Goal: Find specific page/section: Find specific page/section

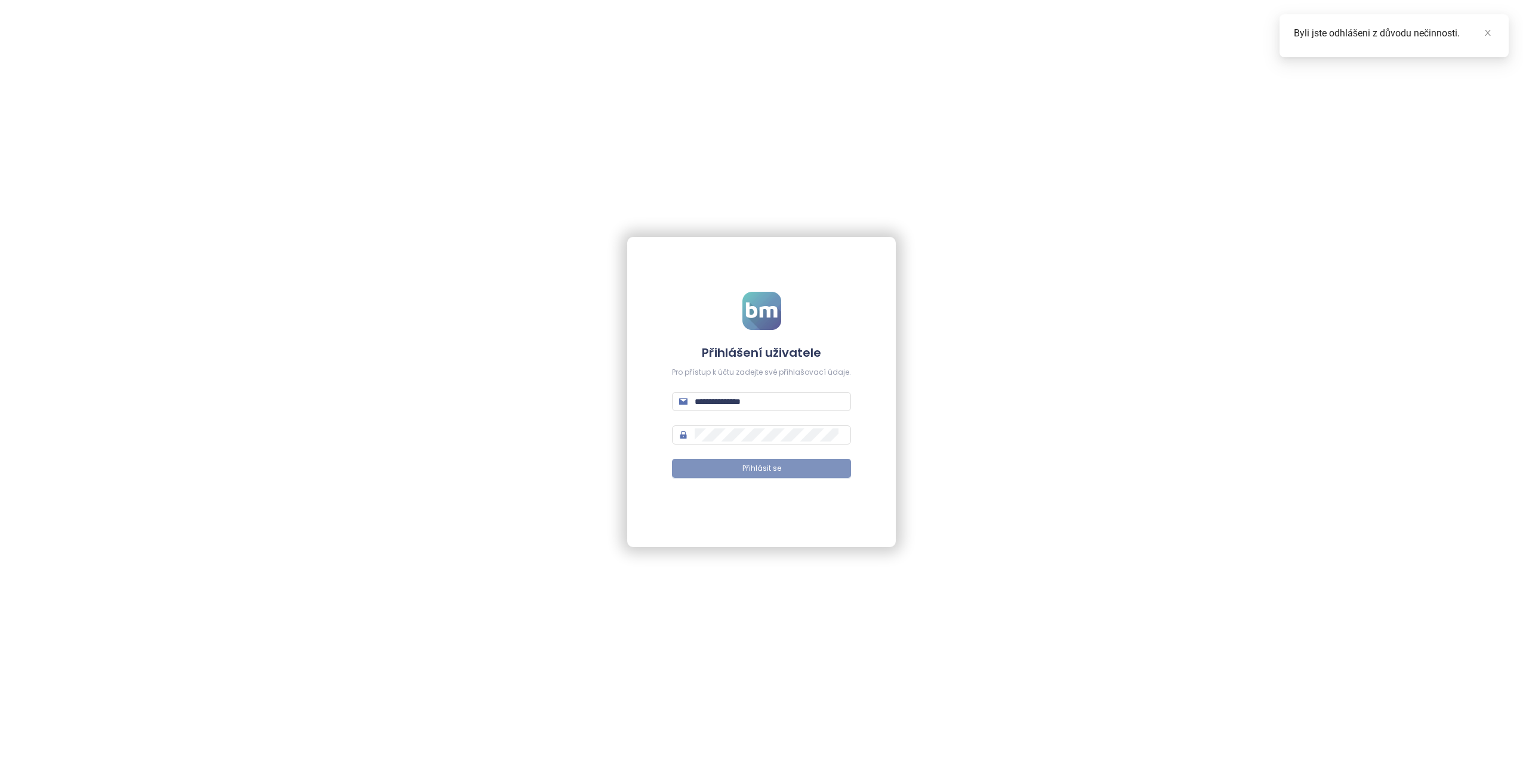
click at [769, 466] on span "Přihlásit se" at bounding box center [762, 468] width 39 height 12
click at [732, 466] on button "Přihlásit se" at bounding box center [762, 468] width 179 height 19
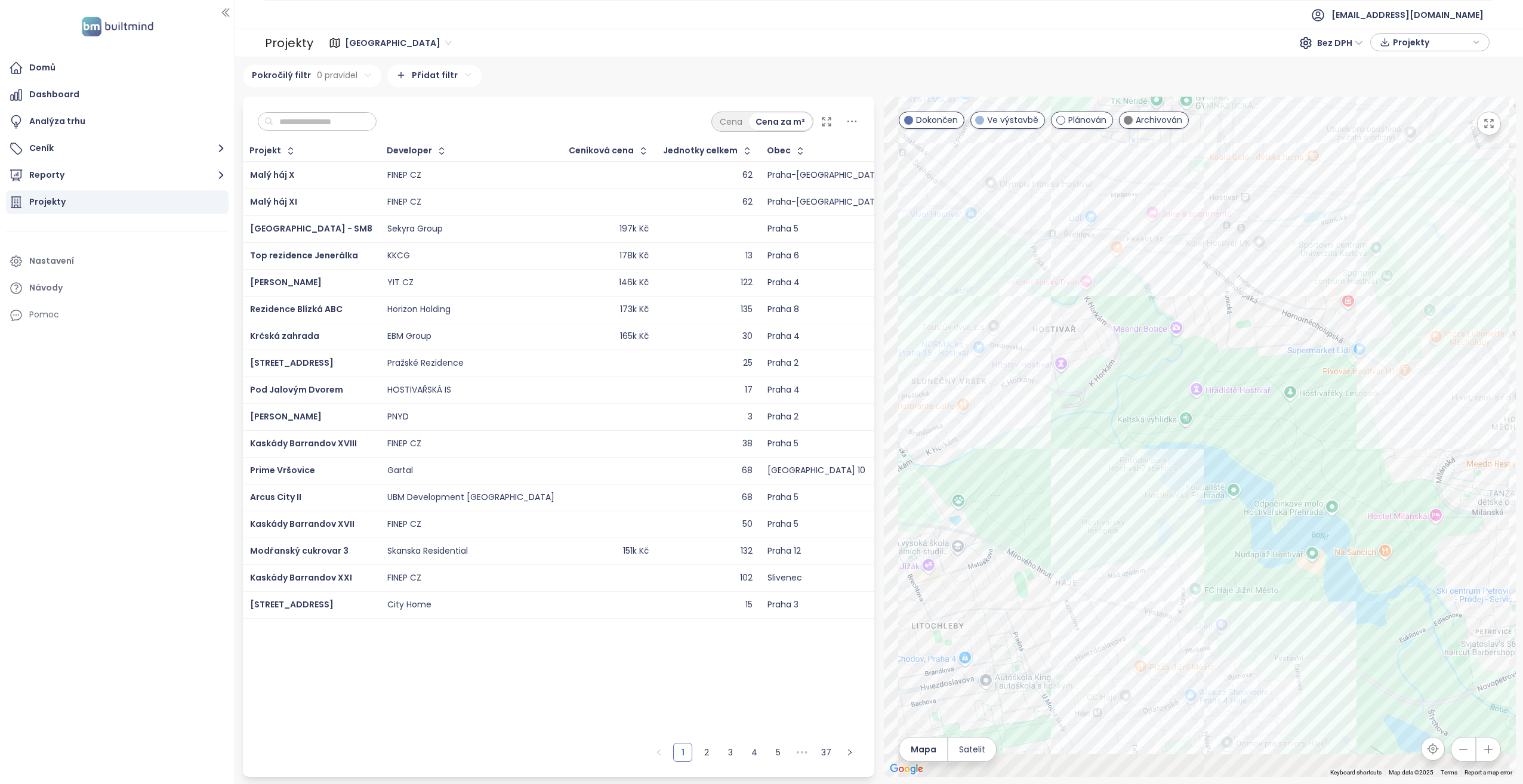
drag, startPoint x: 1103, startPoint y: 521, endPoint x: 1159, endPoint y: 297, distance: 230.9
click at [1164, 300] on div at bounding box center [1200, 436] width 632 height 680
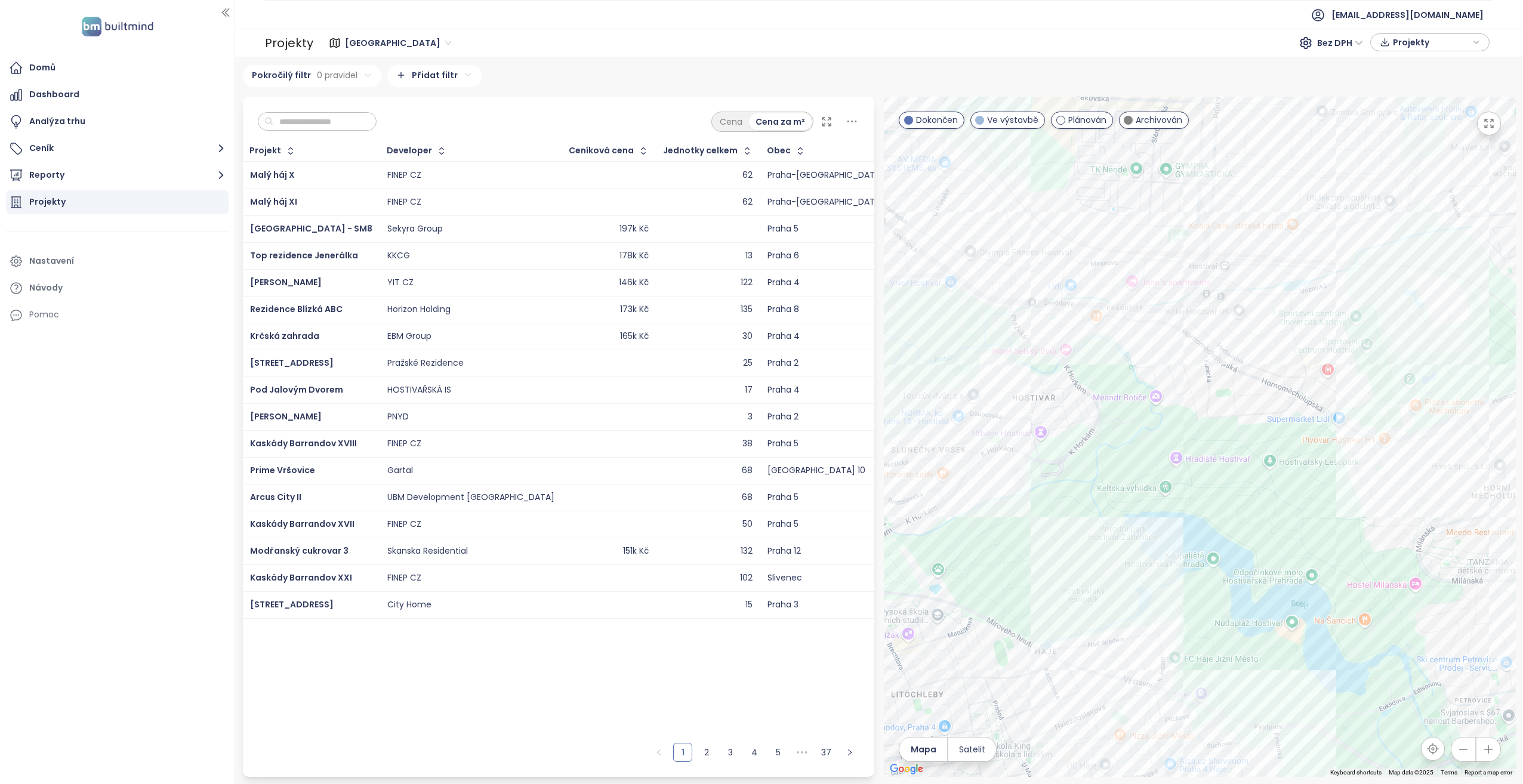
drag, startPoint x: 1148, startPoint y: 368, endPoint x: 1131, endPoint y: 423, distance: 57.6
click at [1134, 423] on div at bounding box center [1200, 436] width 632 height 680
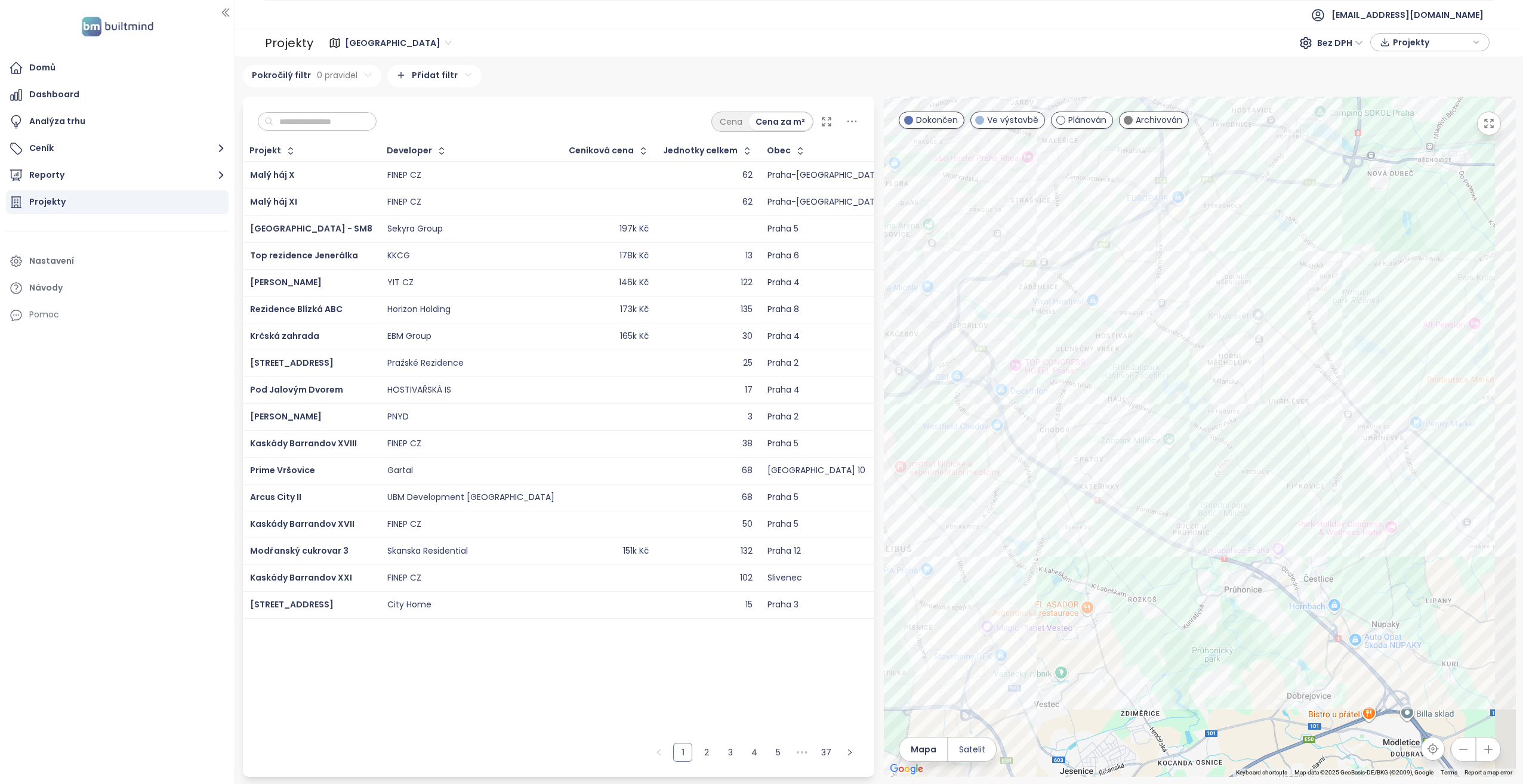
drag, startPoint x: 1208, startPoint y: 294, endPoint x: 1071, endPoint y: 304, distance: 137.4
click at [1076, 305] on div at bounding box center [1200, 436] width 632 height 680
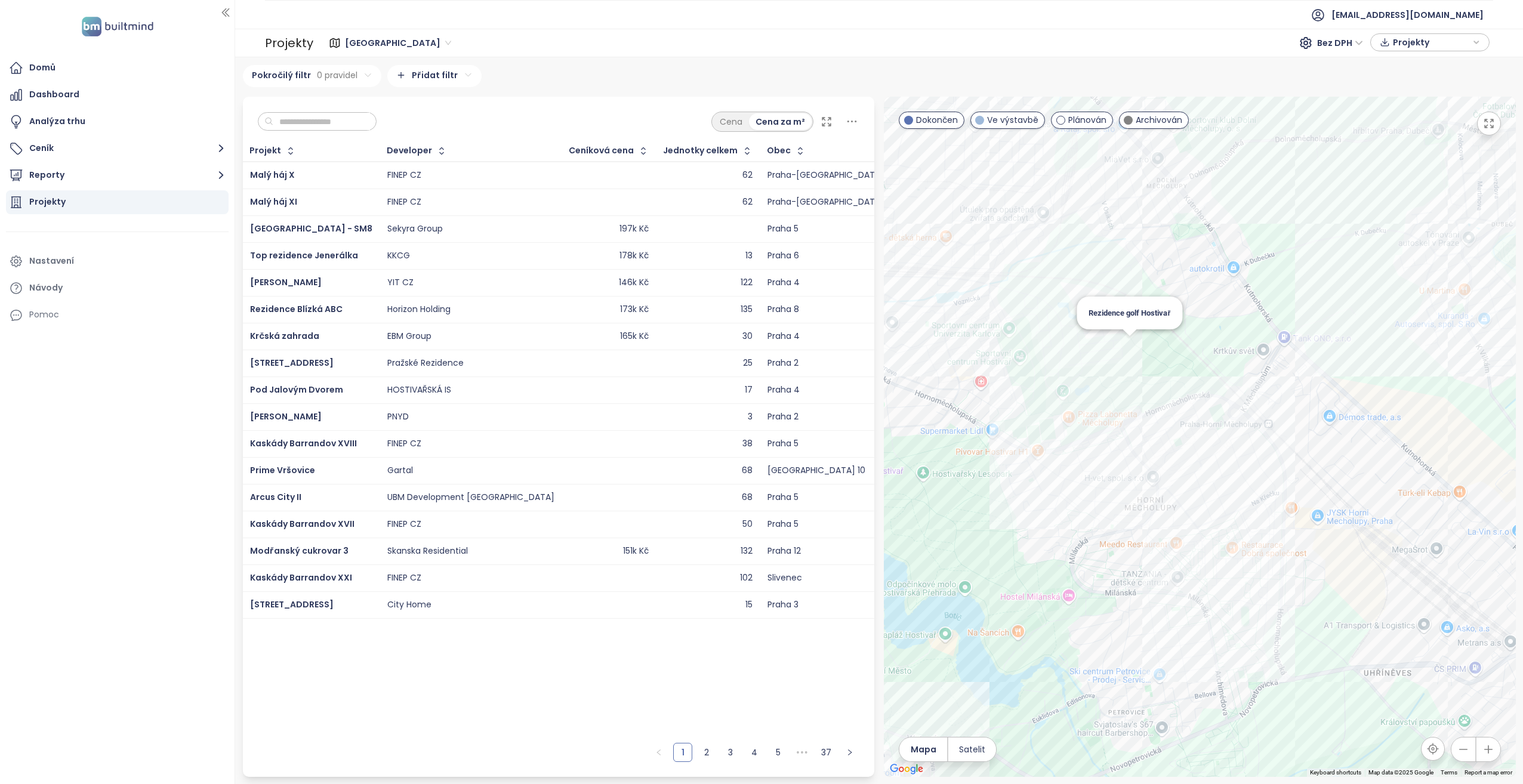
click at [1135, 340] on div "Rezidence golf Hostivař" at bounding box center [1200, 436] width 632 height 680
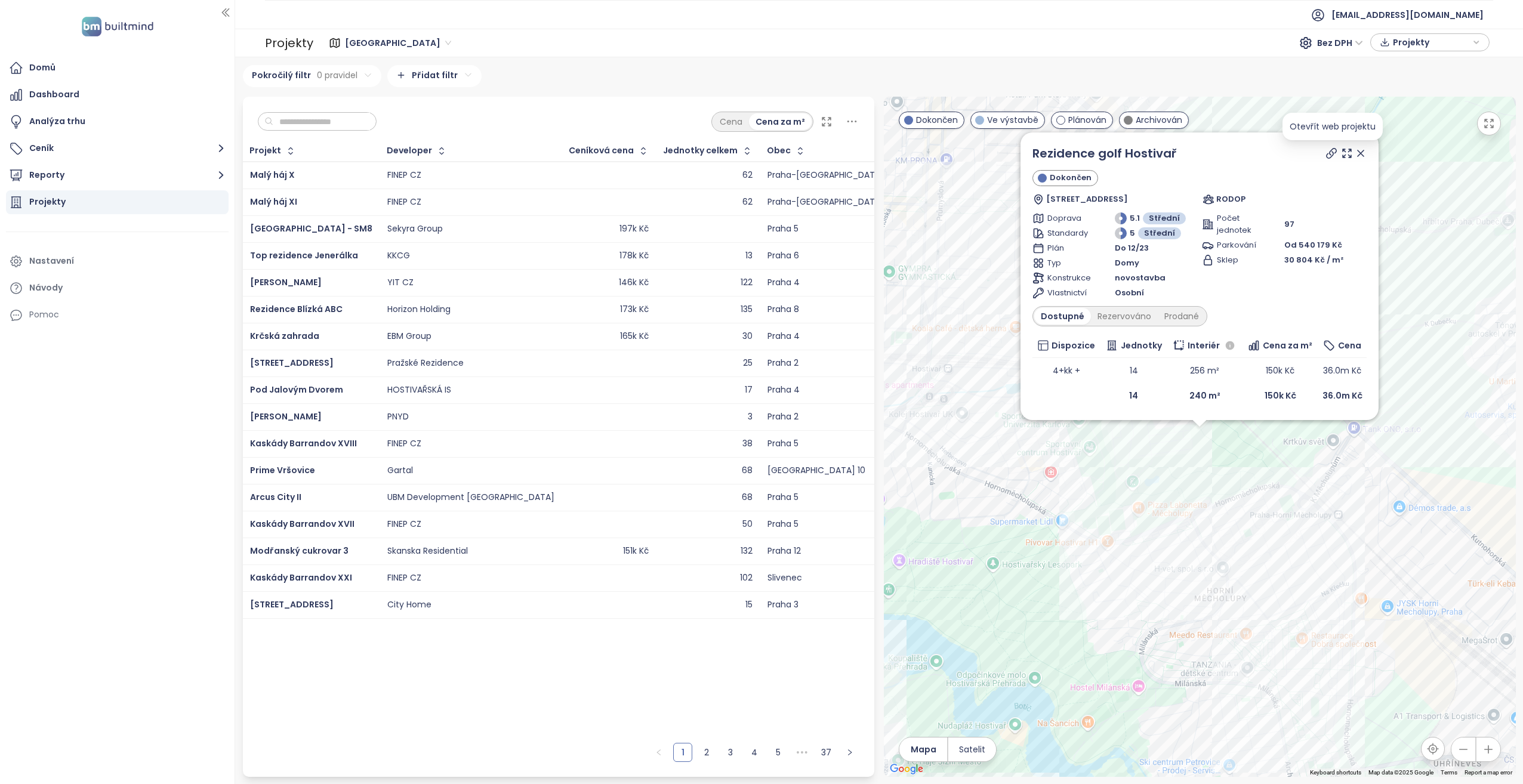
click at [1332, 151] on icon at bounding box center [1331, 153] width 9 height 9
click at [1364, 154] on icon at bounding box center [1360, 153] width 12 height 12
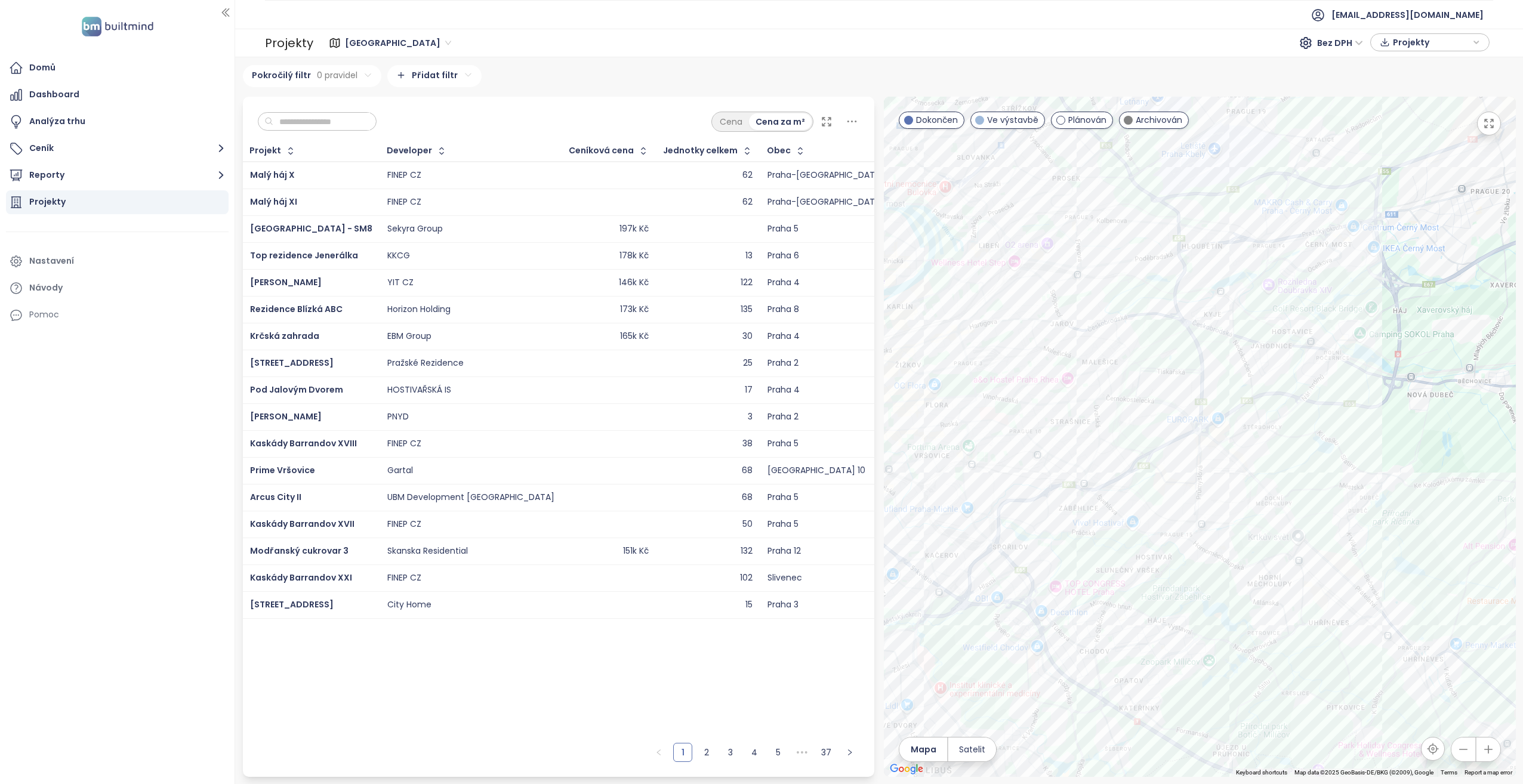
drag, startPoint x: 1069, startPoint y: 302, endPoint x: 1132, endPoint y: 455, distance: 165.5
click at [1132, 455] on div at bounding box center [1200, 436] width 632 height 680
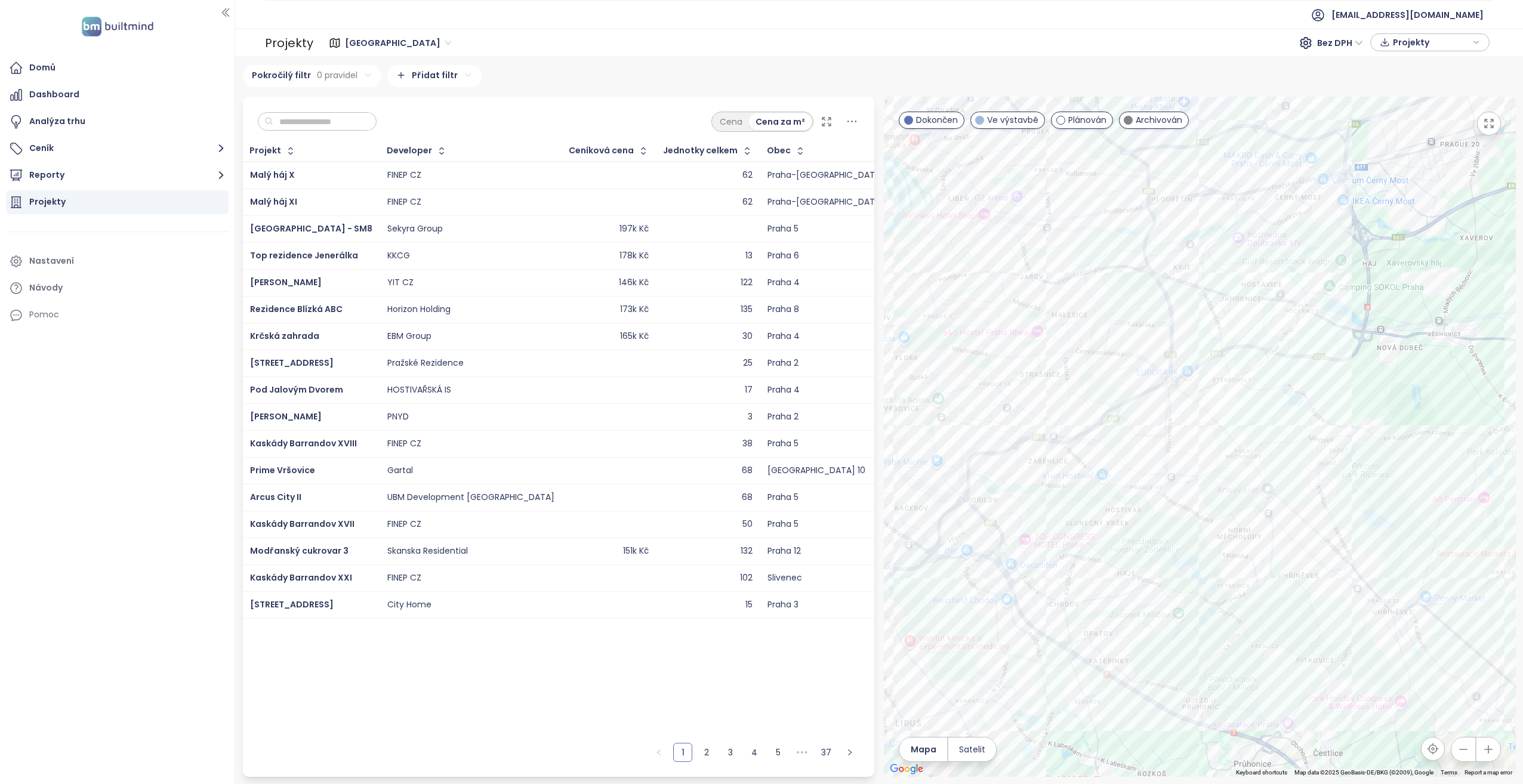
drag, startPoint x: 1117, startPoint y: 428, endPoint x: 1093, endPoint y: 392, distance: 43.3
click at [1093, 392] on div at bounding box center [1200, 436] width 632 height 680
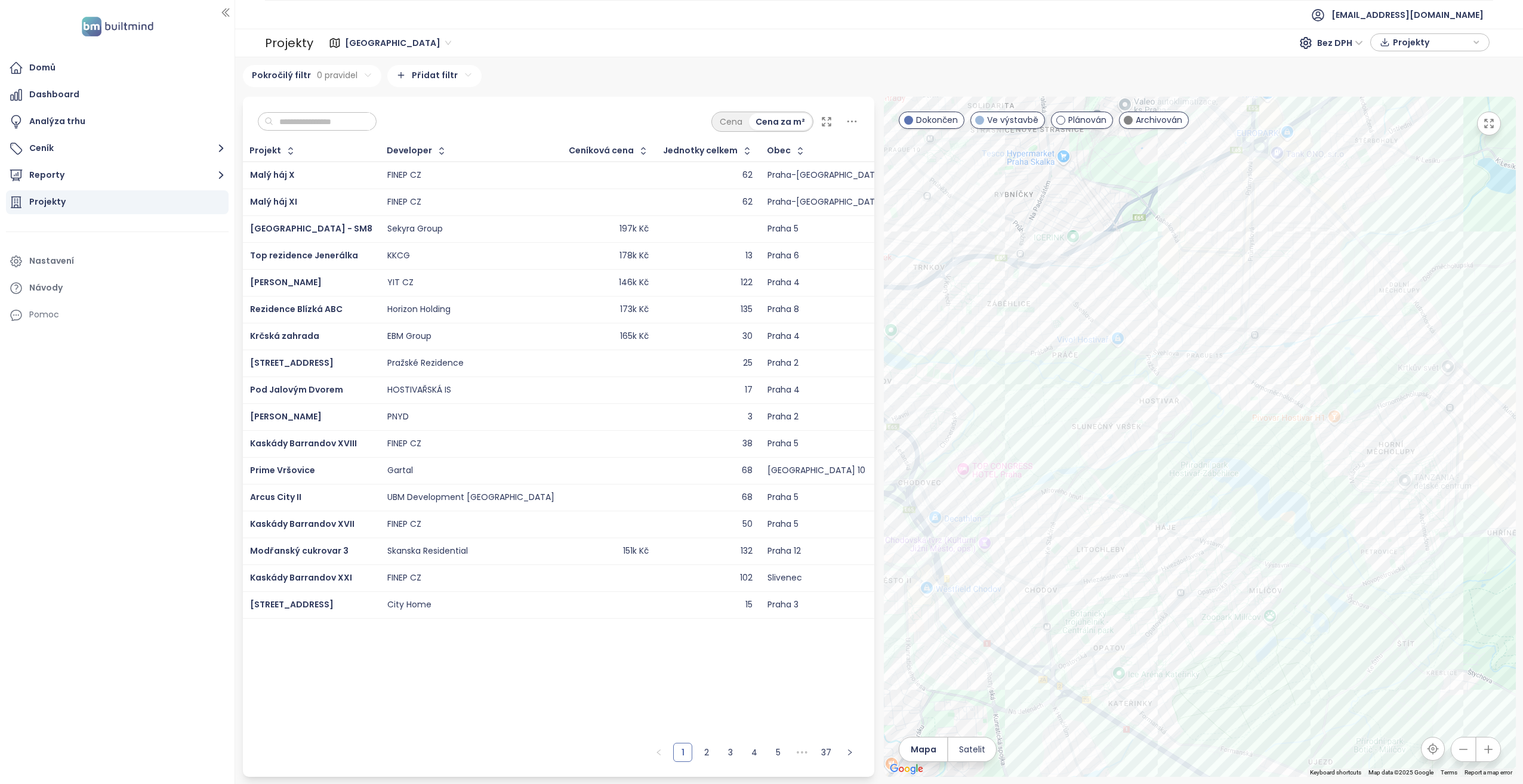
drag, startPoint x: 1084, startPoint y: 481, endPoint x: 1093, endPoint y: 387, distance: 94.4
click at [1093, 387] on div at bounding box center [1200, 436] width 632 height 680
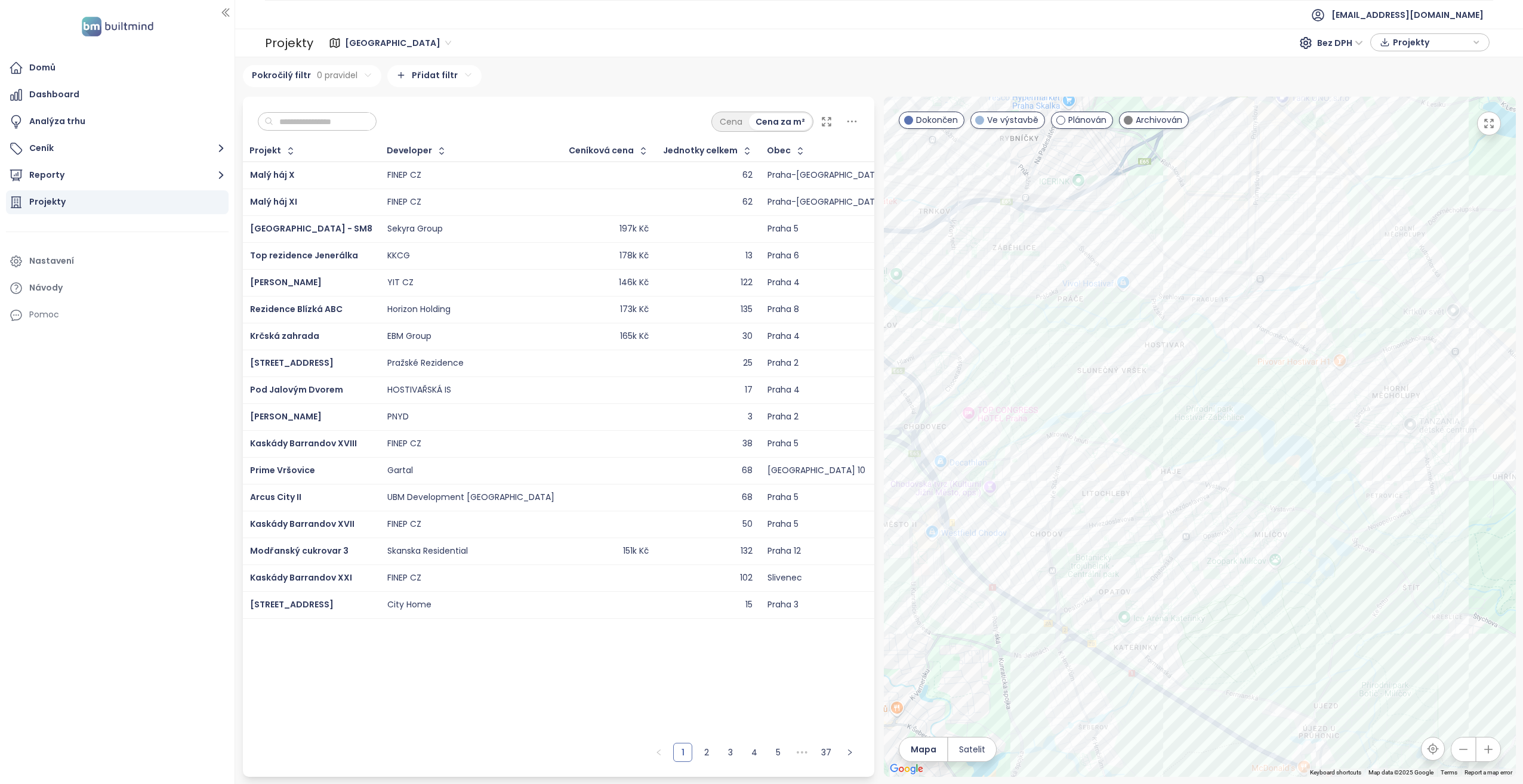
drag, startPoint x: 1090, startPoint y: 479, endPoint x: 1098, endPoint y: 455, distance: 25.3
click at [1098, 455] on div at bounding box center [1200, 436] width 632 height 680
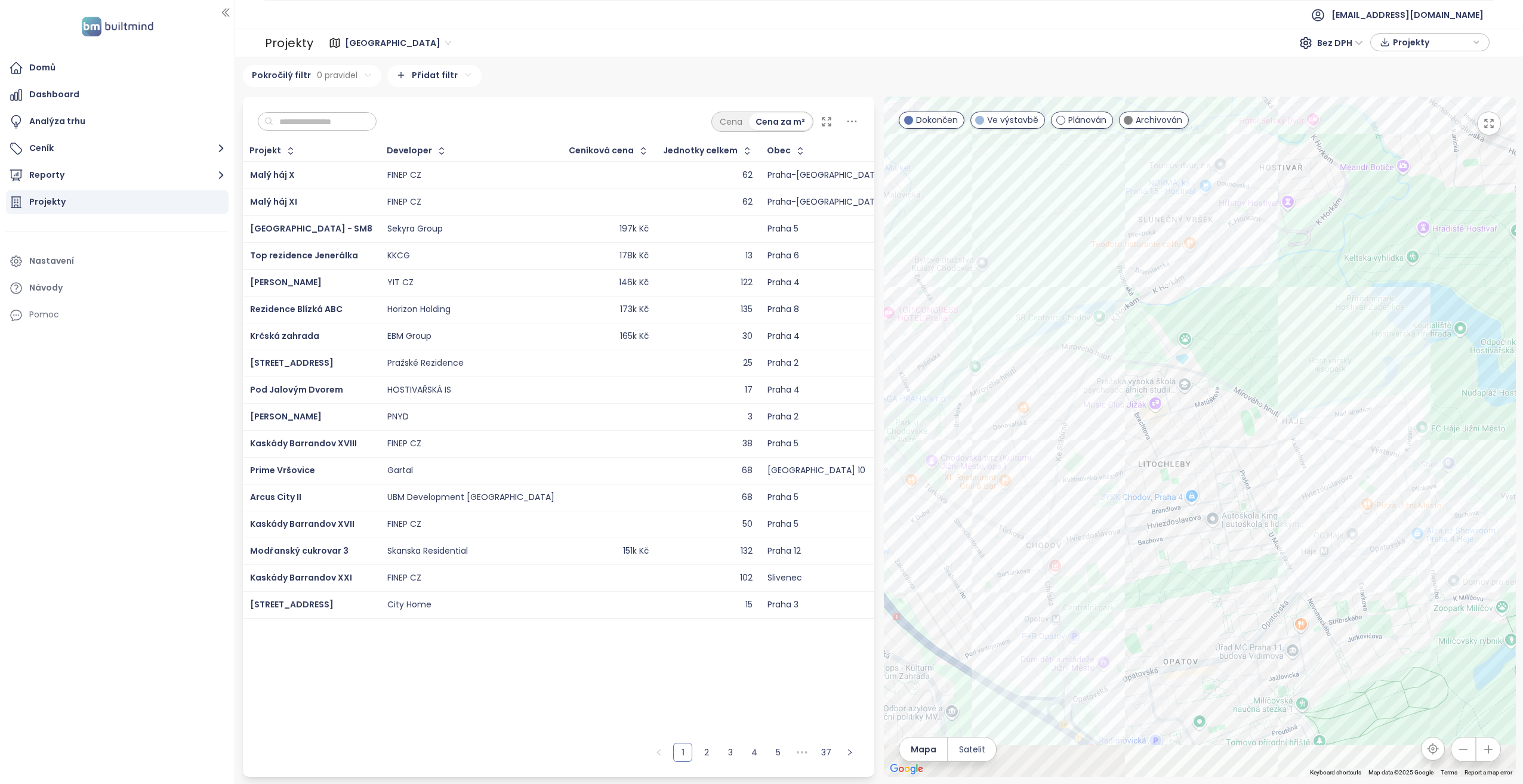
drag, startPoint x: 1283, startPoint y: 488, endPoint x: 1372, endPoint y: 438, distance: 102.1
click at [1372, 436] on div at bounding box center [1200, 436] width 632 height 680
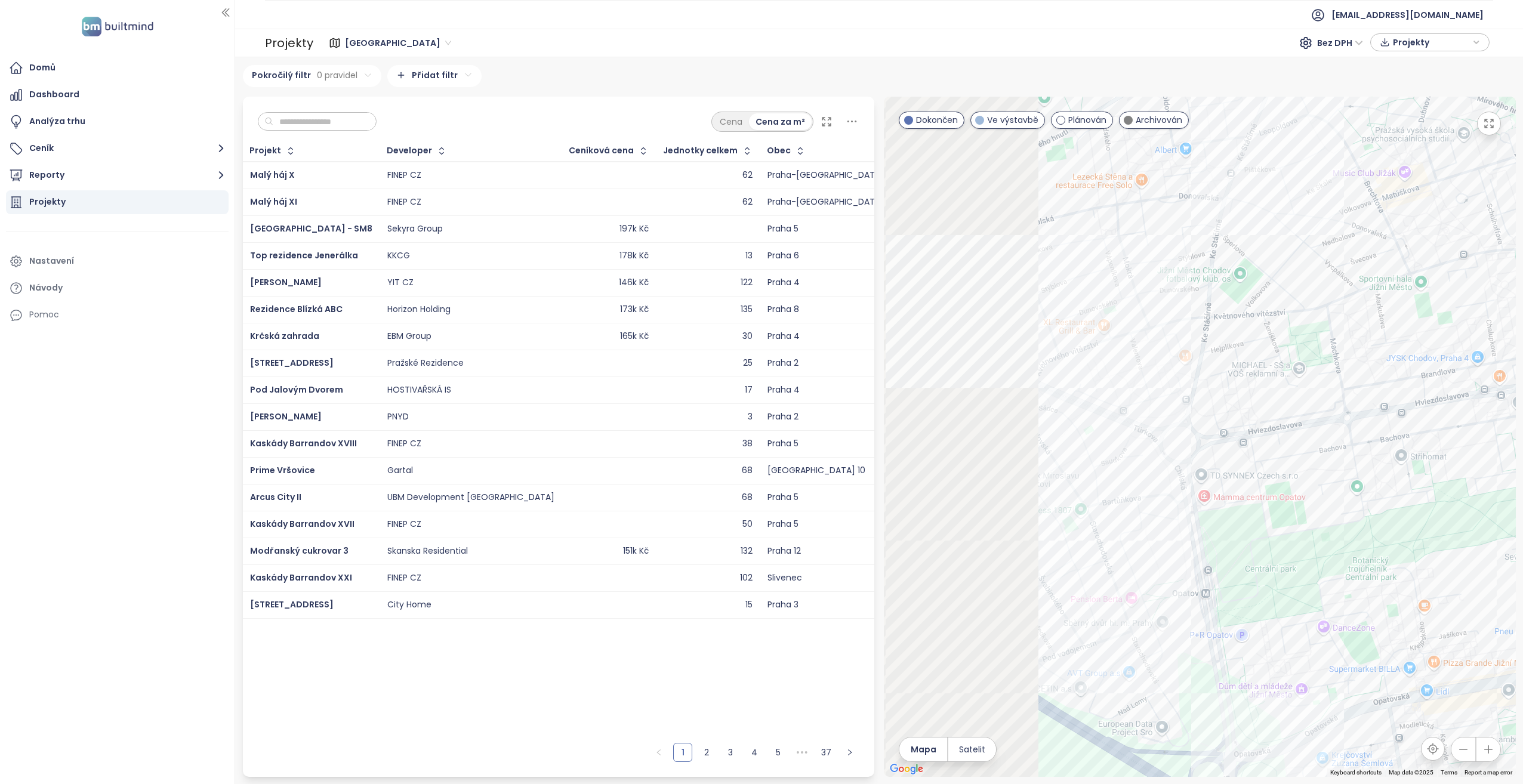
drag, startPoint x: 1140, startPoint y: 546, endPoint x: 1317, endPoint y: 511, distance: 180.4
click at [1317, 511] on div at bounding box center [1200, 436] width 632 height 680
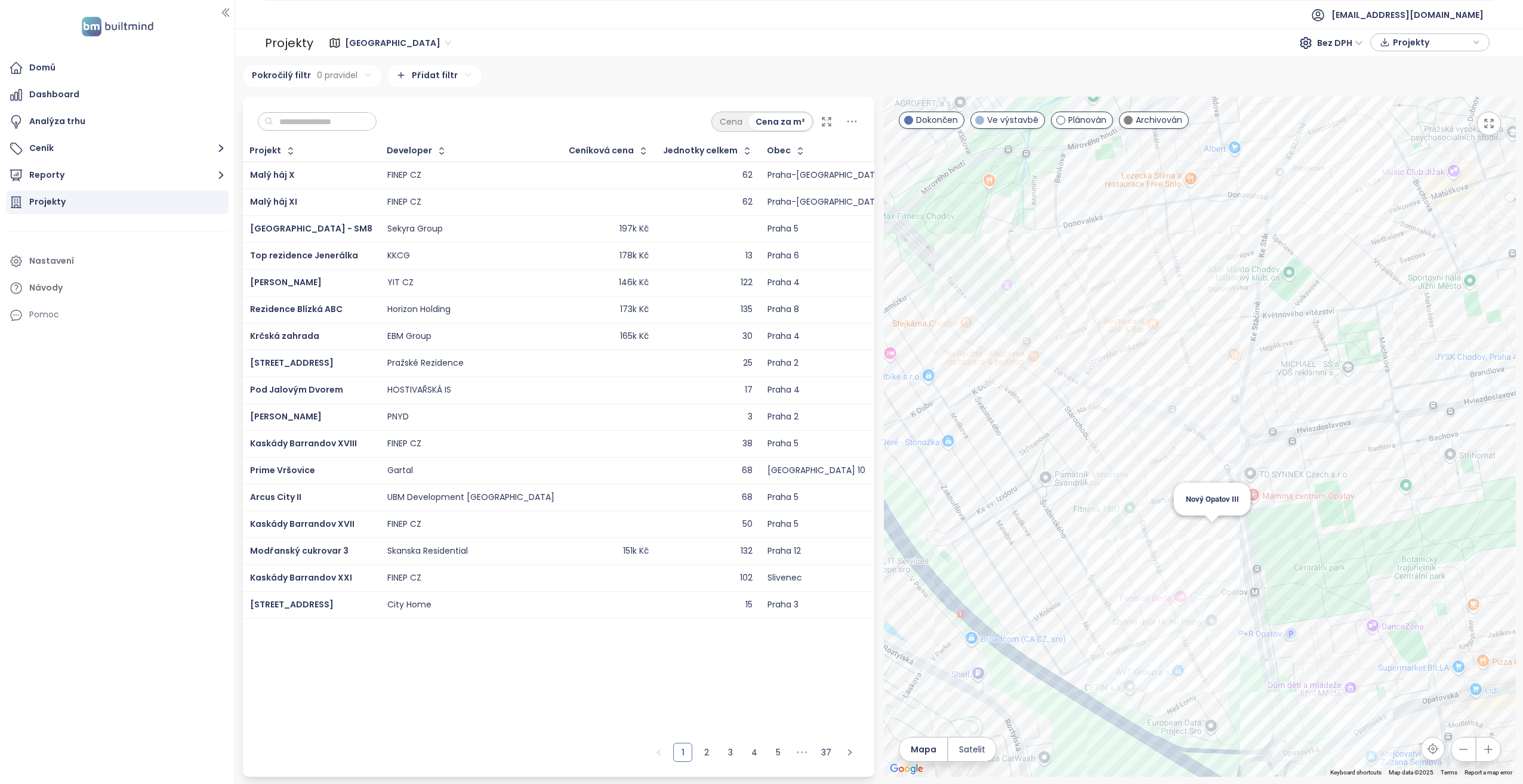
click at [1213, 541] on div "Nový Opatov III" at bounding box center [1200, 436] width 632 height 680
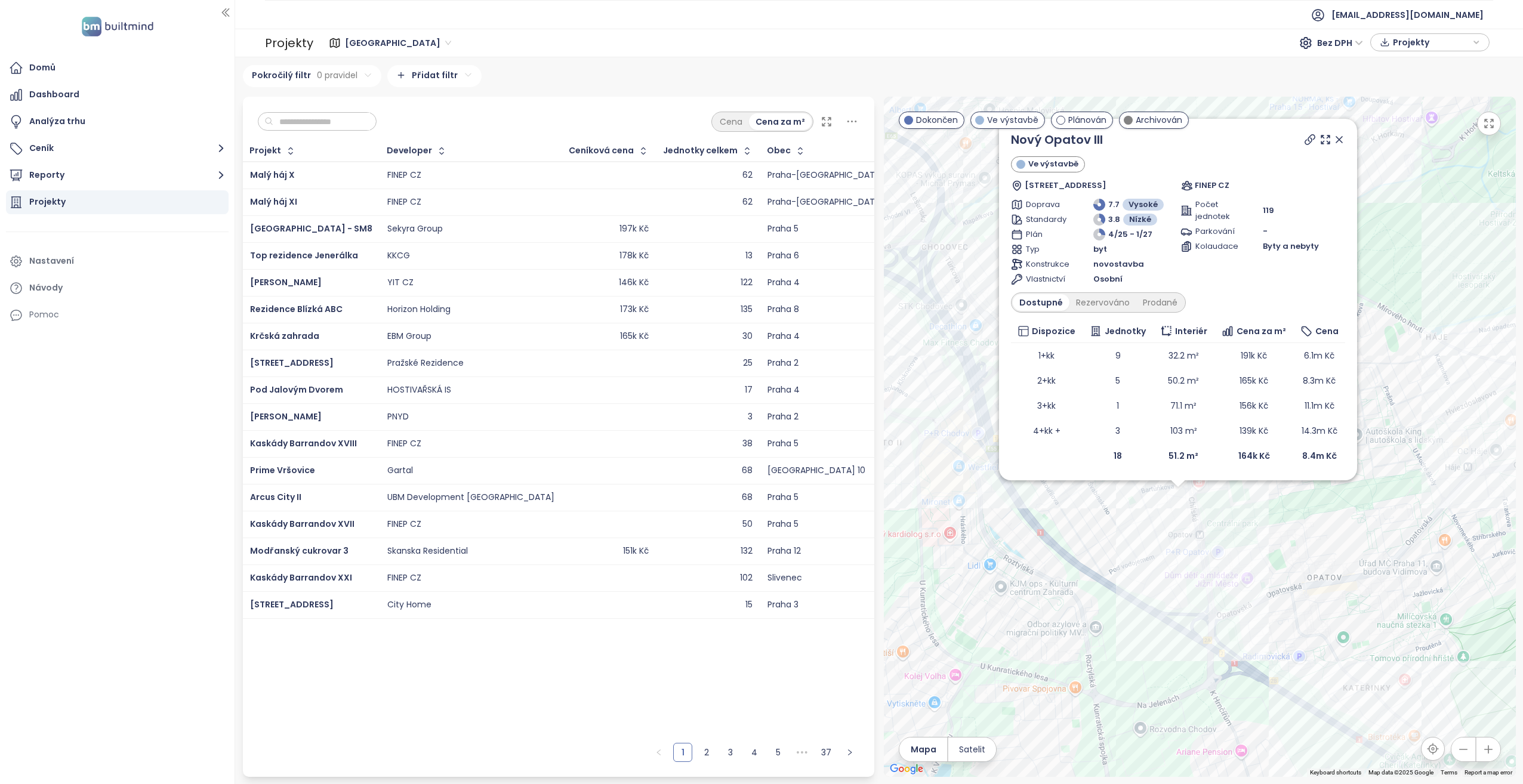
click at [1338, 137] on icon at bounding box center [1339, 139] width 12 height 12
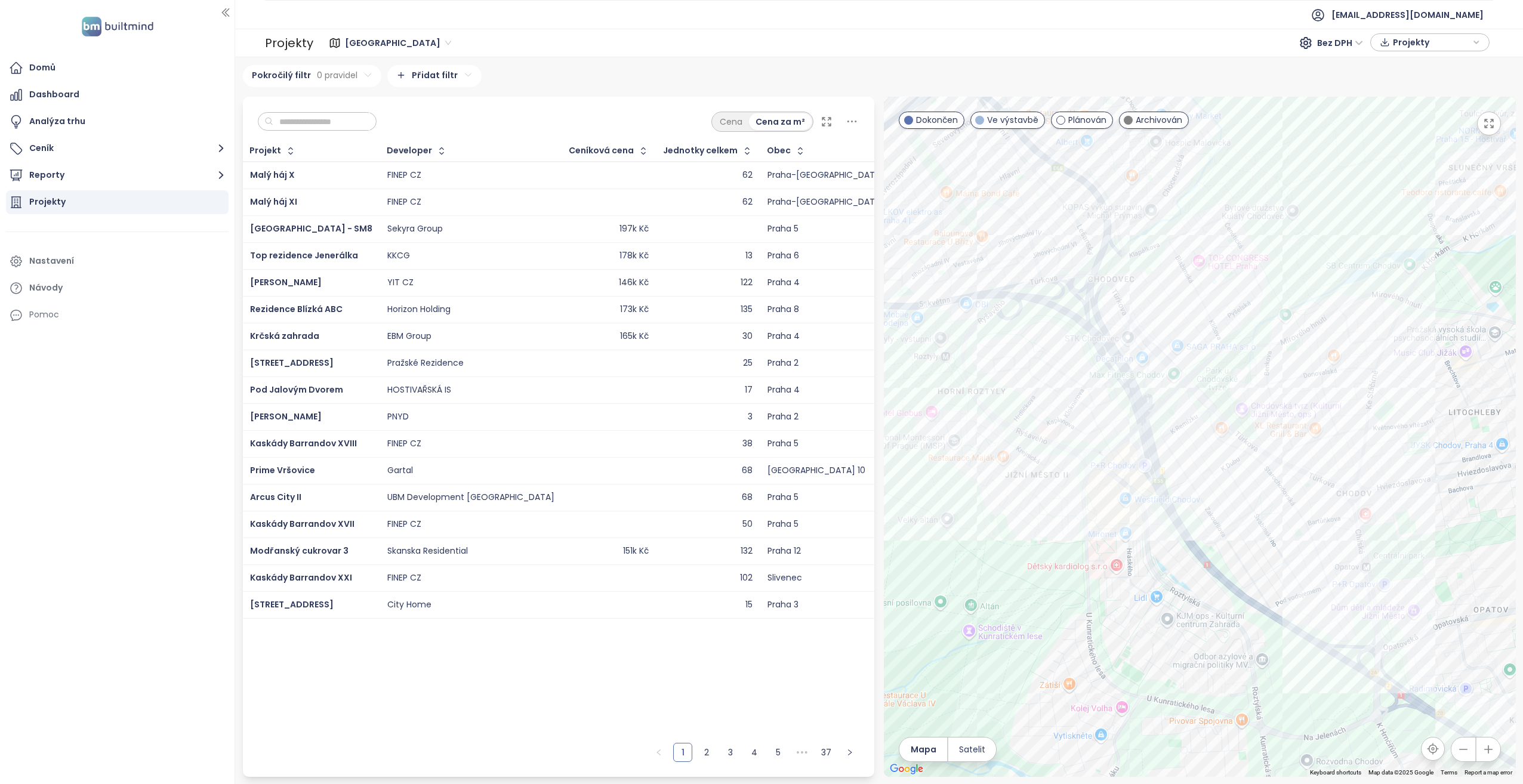
drag, startPoint x: 1052, startPoint y: 459, endPoint x: 1214, endPoint y: 491, distance: 165.1
click at [1214, 491] on div at bounding box center [1200, 436] width 632 height 680
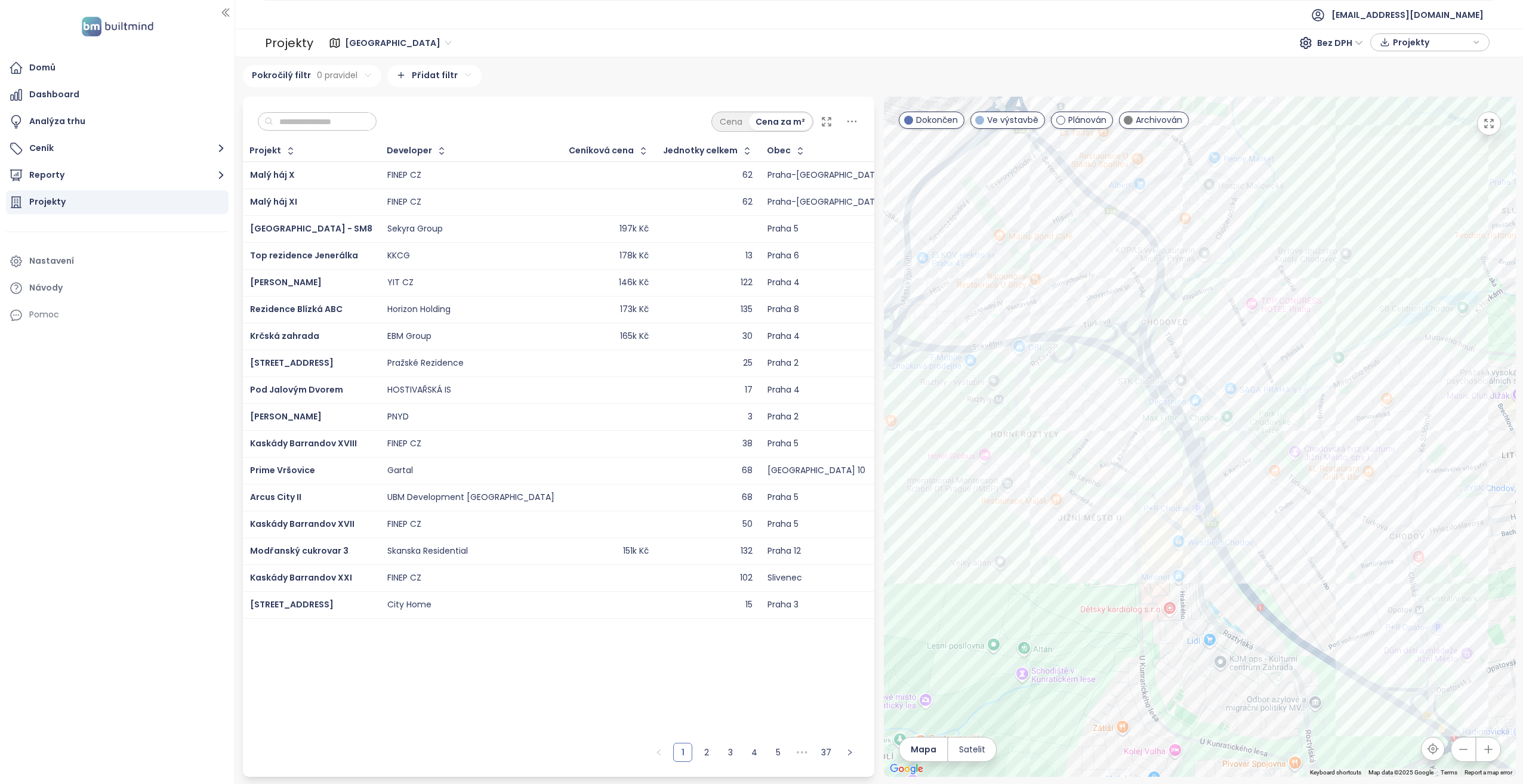
drag, startPoint x: 1020, startPoint y: 442, endPoint x: 1074, endPoint y: 487, distance: 70.3
click at [1074, 487] on div at bounding box center [1200, 436] width 632 height 680
click at [1048, 414] on div "Toivo Roztyly 2" at bounding box center [1200, 436] width 632 height 680
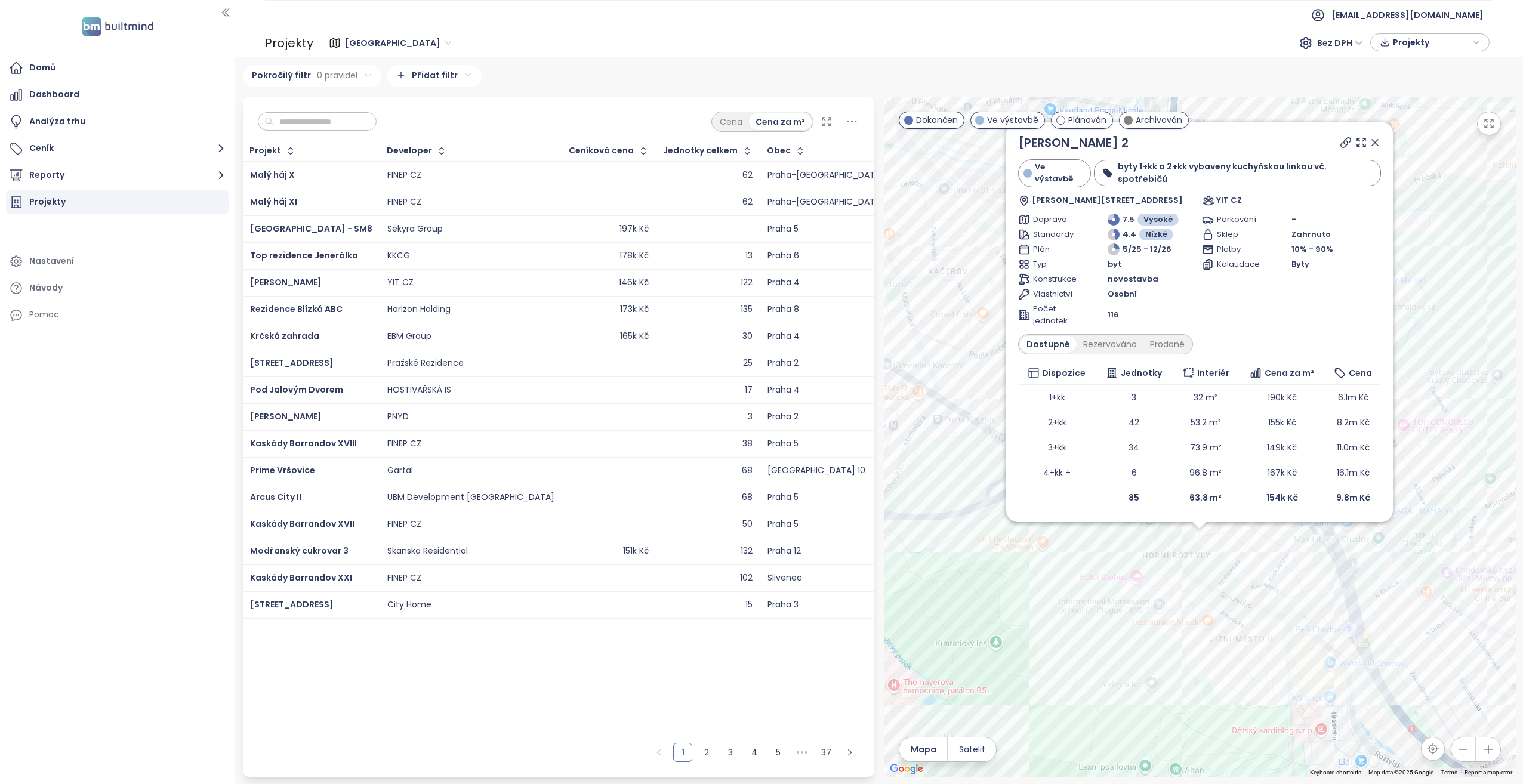
click at [1378, 145] on icon at bounding box center [1375, 143] width 6 height 6
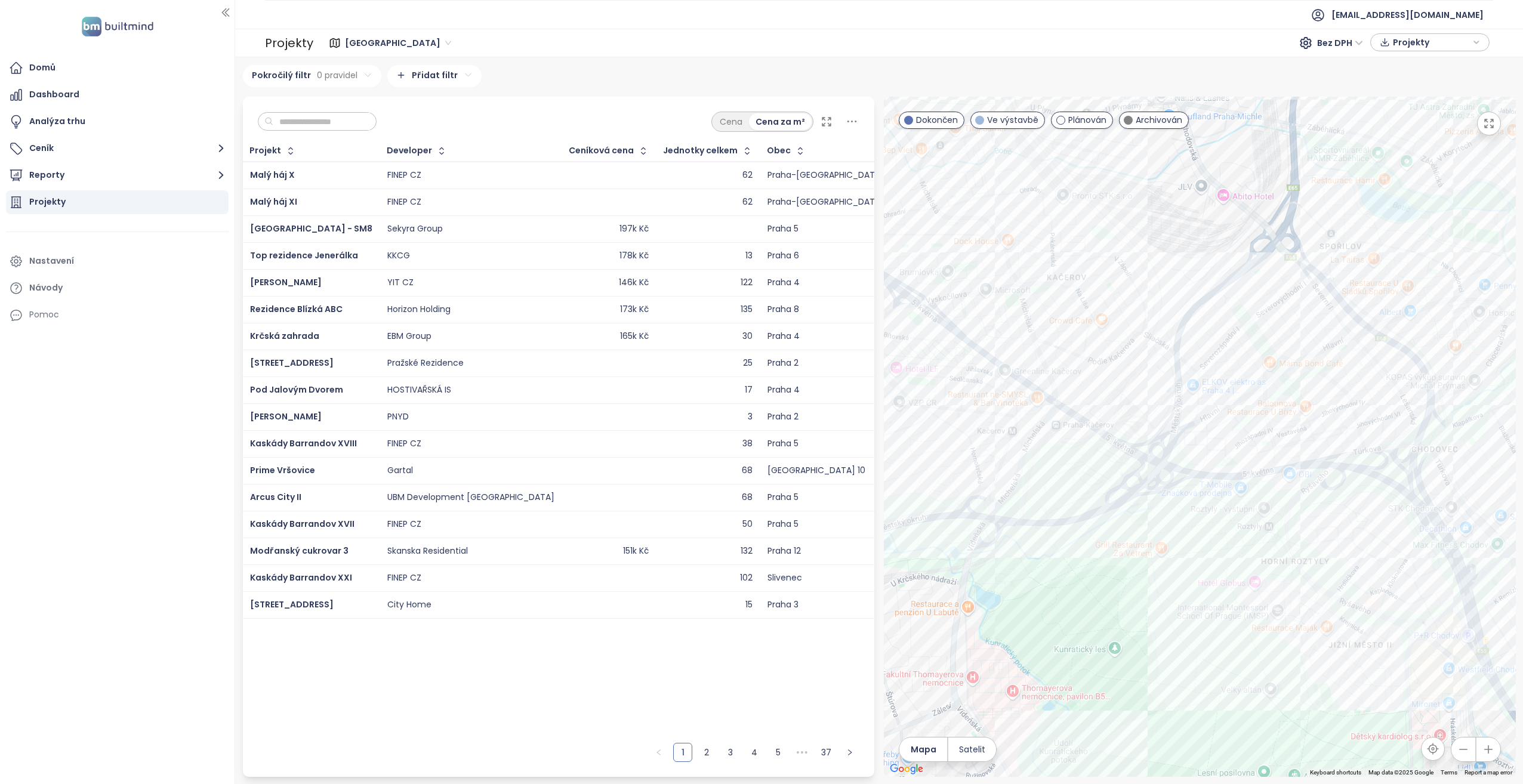
drag, startPoint x: 1094, startPoint y: 470, endPoint x: 1171, endPoint y: 465, distance: 77.2
click at [1171, 465] on div at bounding box center [1200, 436] width 632 height 680
